Goal: Browse casually

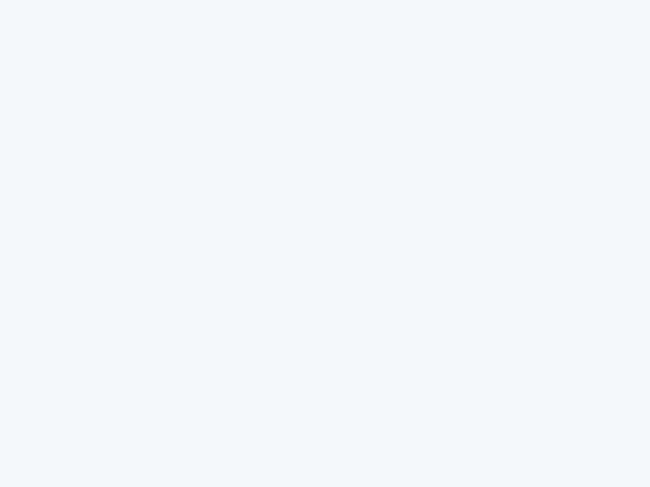
click at [325, 244] on div at bounding box center [325, 243] width 650 height 487
